Goal: Information Seeking & Learning: Learn about a topic

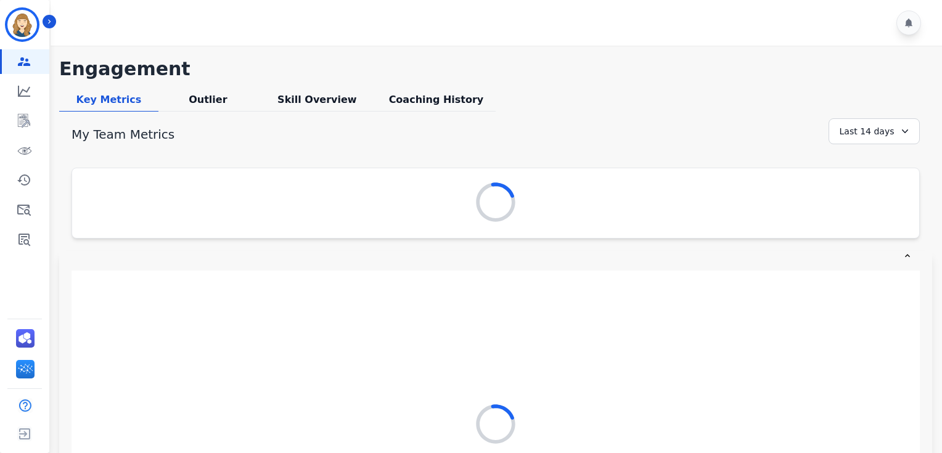
click at [20, 225] on div "Engagement Predicted Performance Interaction Mining Virtual Floor Coaching Hist…" at bounding box center [24, 150] width 49 height 202
click at [29, 240] on icon "Sidebar" at bounding box center [24, 239] width 15 height 15
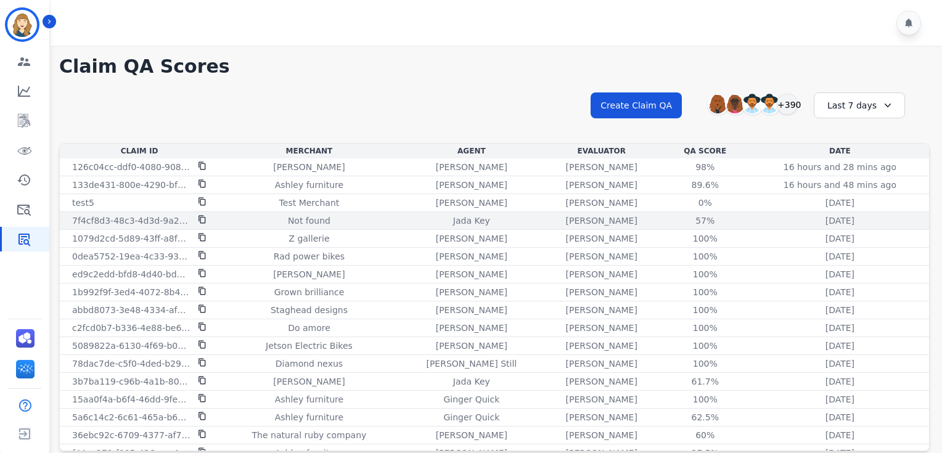
scroll to position [298, 0]
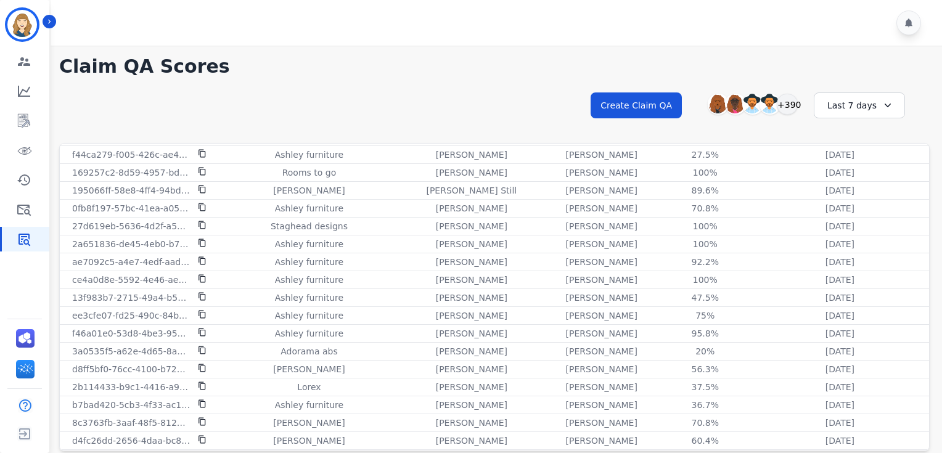
click at [868, 99] on div "Last 7 days" at bounding box center [859, 105] width 91 height 26
click at [868, 237] on li "Last 12 months" at bounding box center [867, 246] width 62 height 25
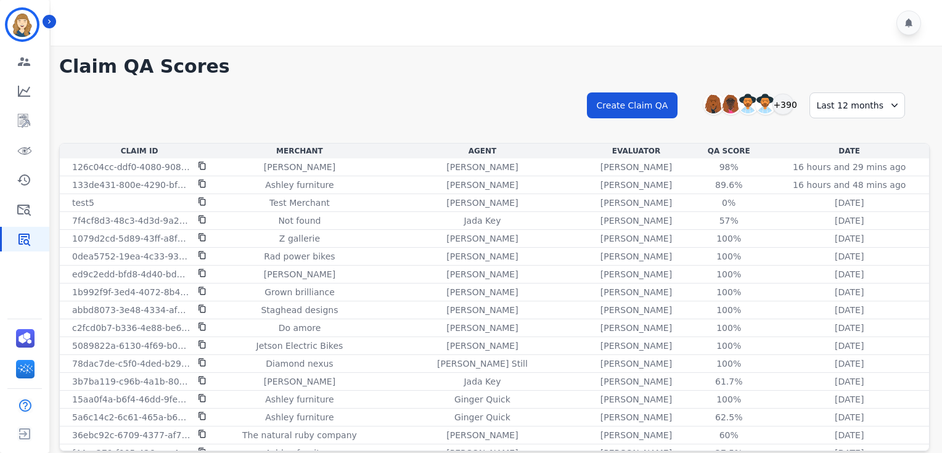
click at [326, 88] on div "**********" at bounding box center [494, 270] width 895 height 449
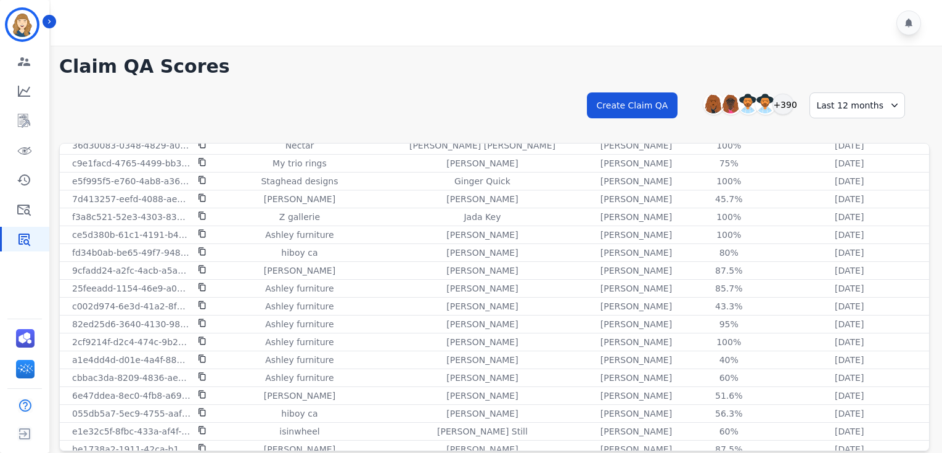
scroll to position [41, 0]
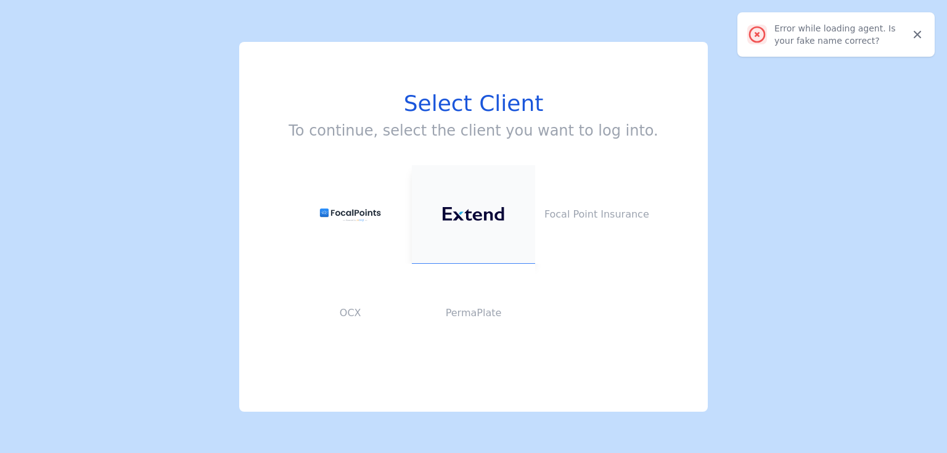
click at [460, 240] on button at bounding box center [473, 214] width 123 height 99
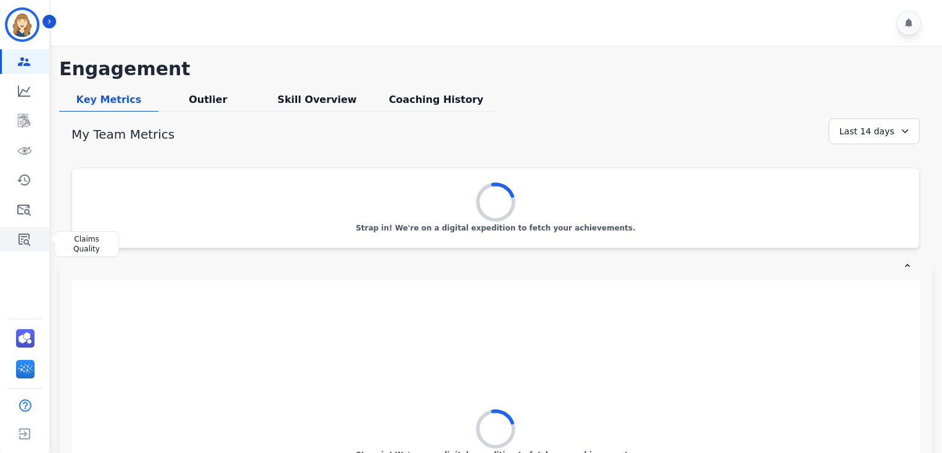
click at [41, 228] on link "Sidebar" at bounding box center [25, 239] width 47 height 25
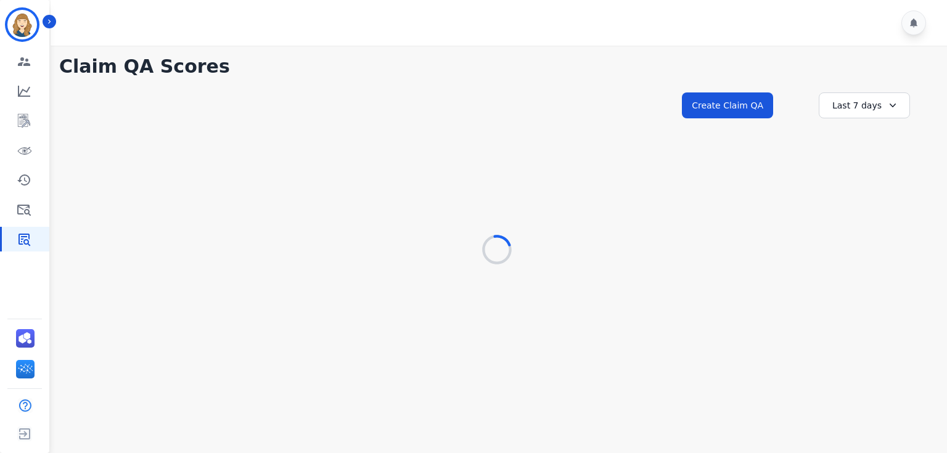
click at [556, 83] on div "**********" at bounding box center [497, 156] width 900 height 220
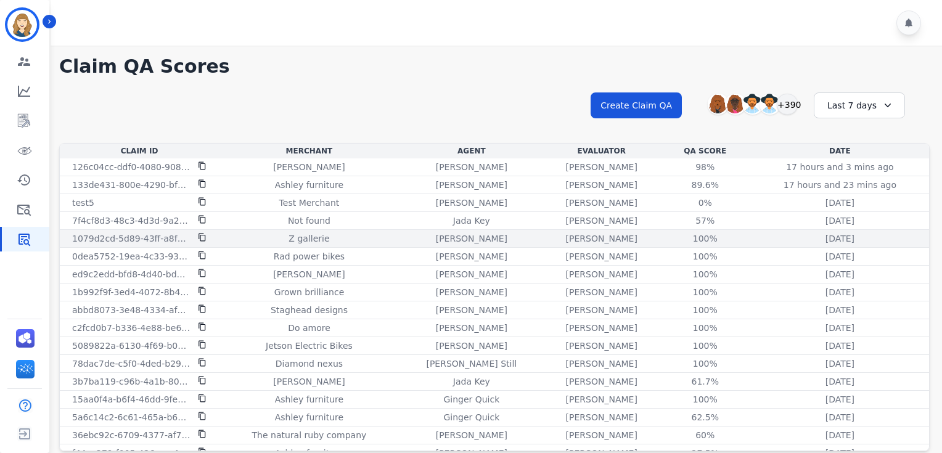
scroll to position [298, 0]
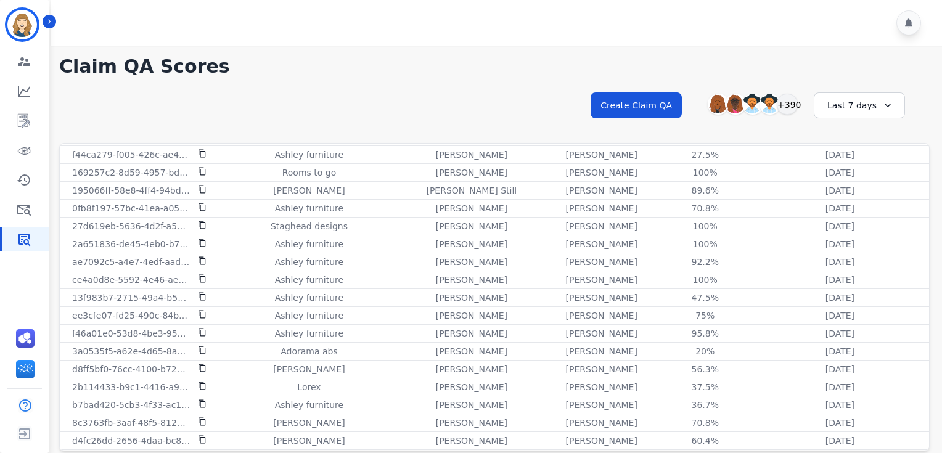
click at [586, 235] on td "[PERSON_NAME]" at bounding box center [602, 244] width 116 height 18
click at [873, 103] on div "Last 7 days" at bounding box center [859, 105] width 91 height 26
click at [855, 235] on li "Last 12 months" at bounding box center [867, 246] width 62 height 25
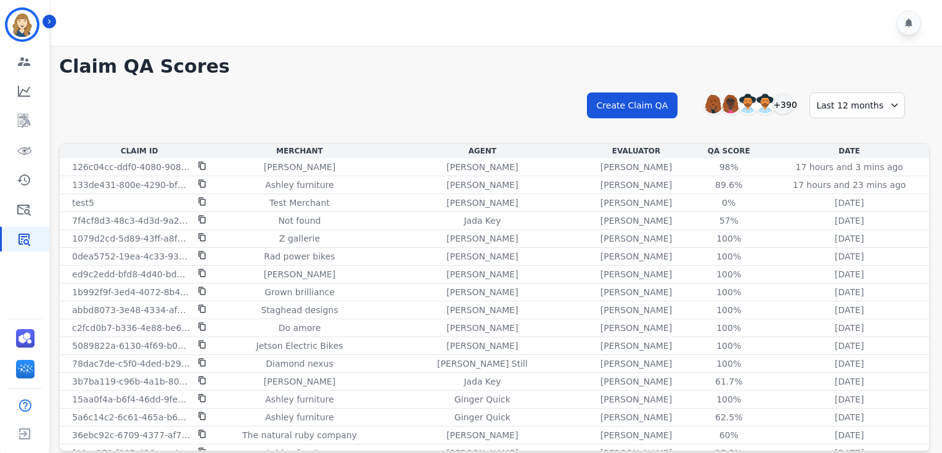
click at [565, 14] on div at bounding box center [498, 23] width 895 height 46
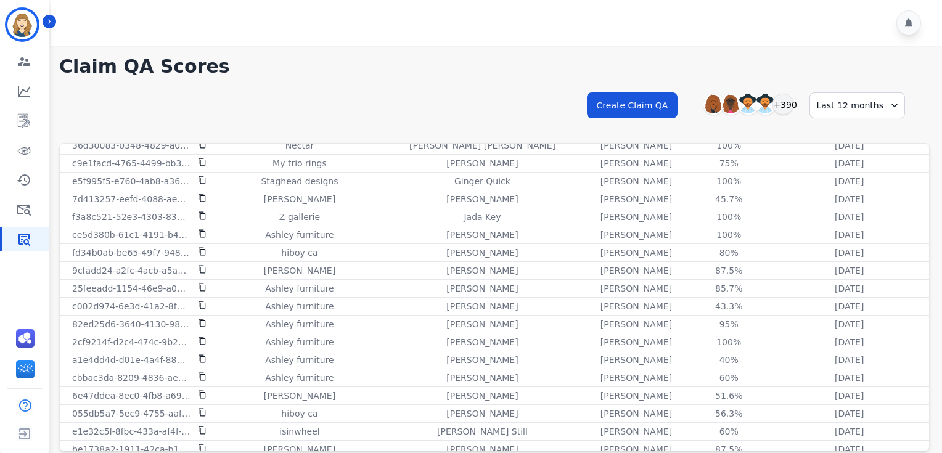
scroll to position [41, 0]
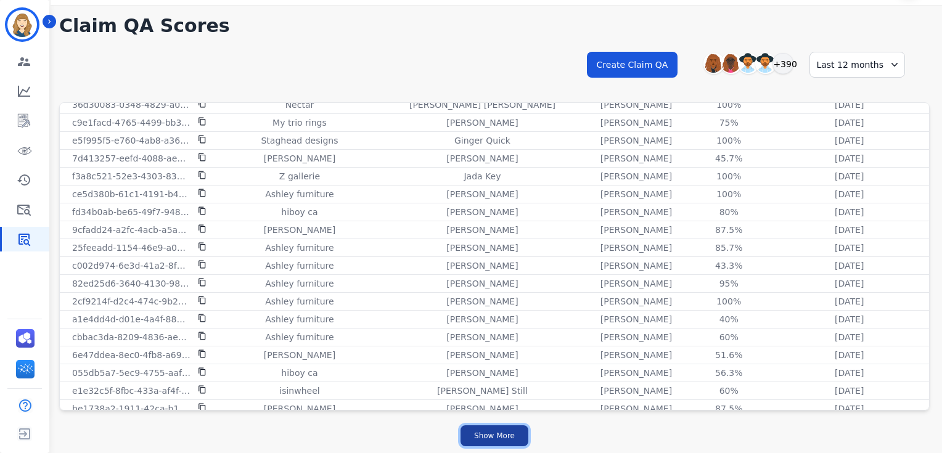
click at [507, 436] on button "Show More" at bounding box center [494, 435] width 68 height 21
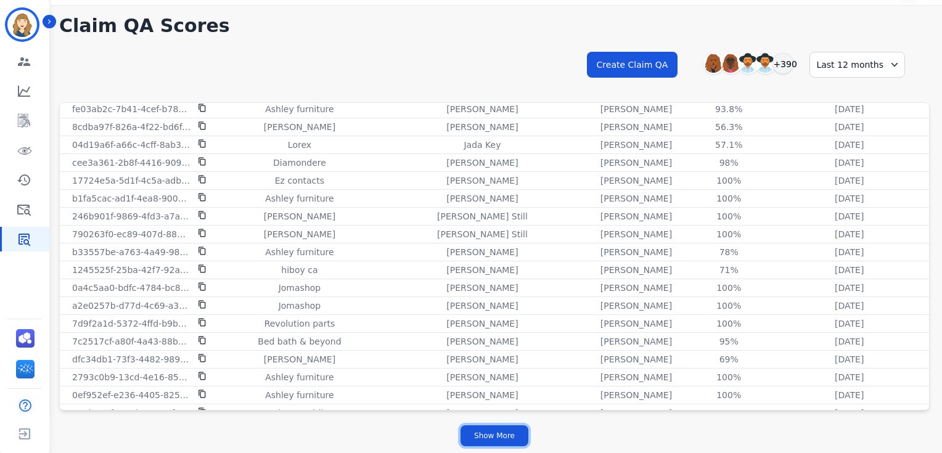
scroll to position [3262, 0]
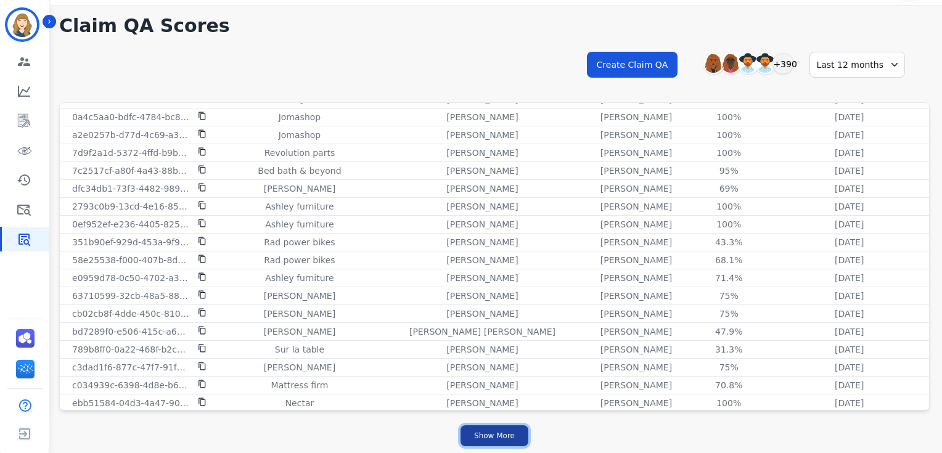
click at [503, 428] on button "Show More" at bounding box center [494, 435] width 68 height 21
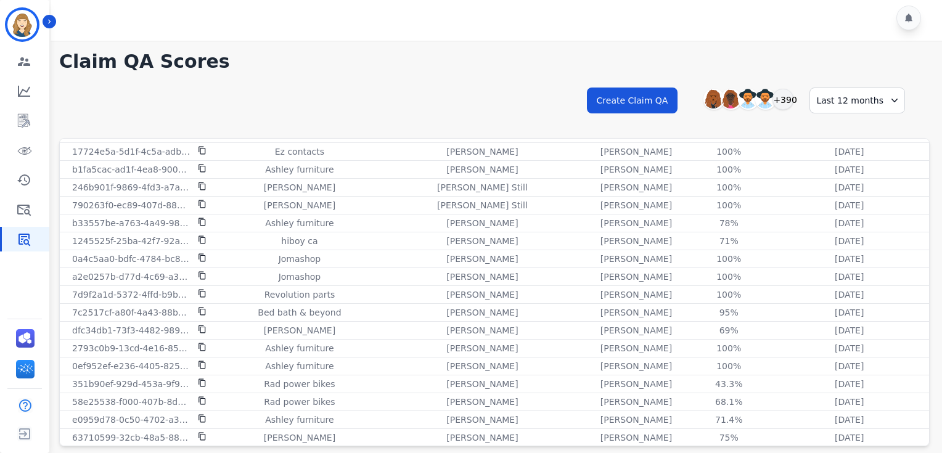
scroll to position [4487, 0]
